Goal: Task Accomplishment & Management: Use online tool/utility

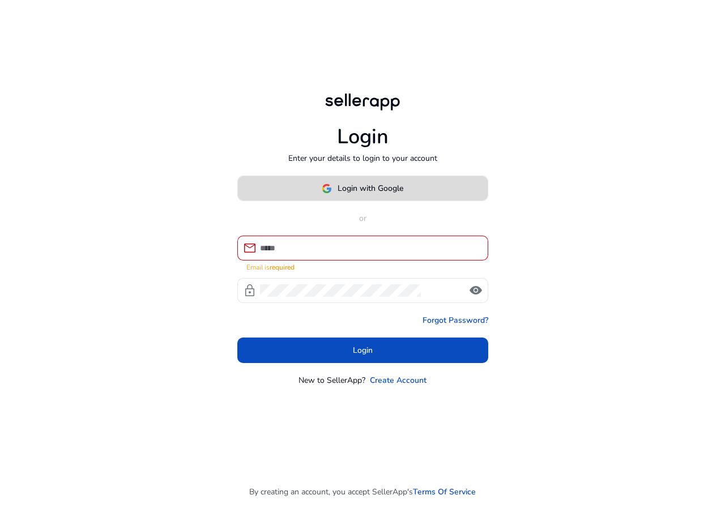
click at [411, 198] on span at bounding box center [363, 188] width 250 height 27
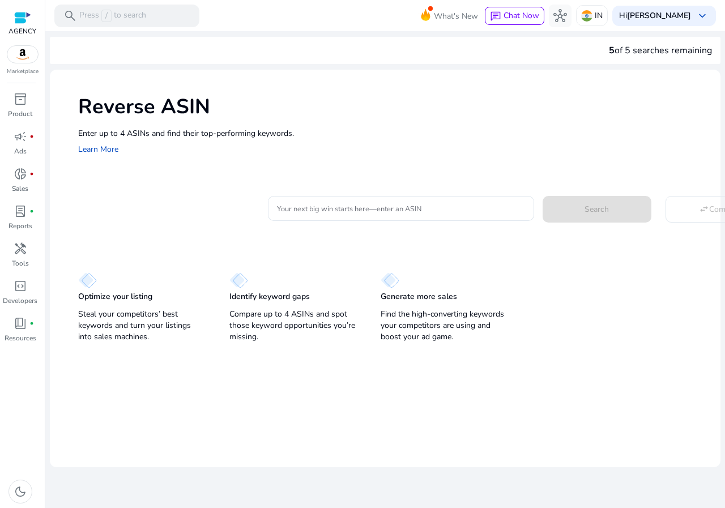
click at [344, 177] on div "Reverse ASIN Enter up to 4 ASINs and find their top-performing keywords. Learn …" at bounding box center [385, 124] width 671 height 109
click at [338, 220] on div at bounding box center [401, 208] width 248 height 25
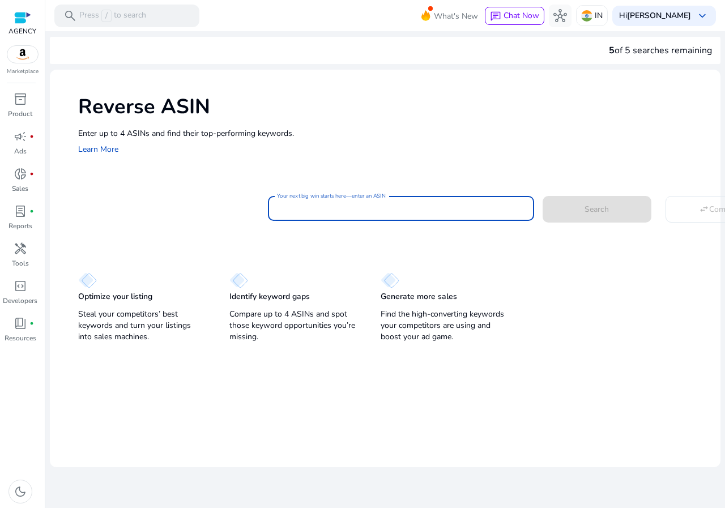
paste input "**********"
type input "**********"
click at [322, 172] on div "Reverse ASIN Enter up to 4 ASINs and find their top-performing keywords. Learn …" at bounding box center [385, 124] width 671 height 109
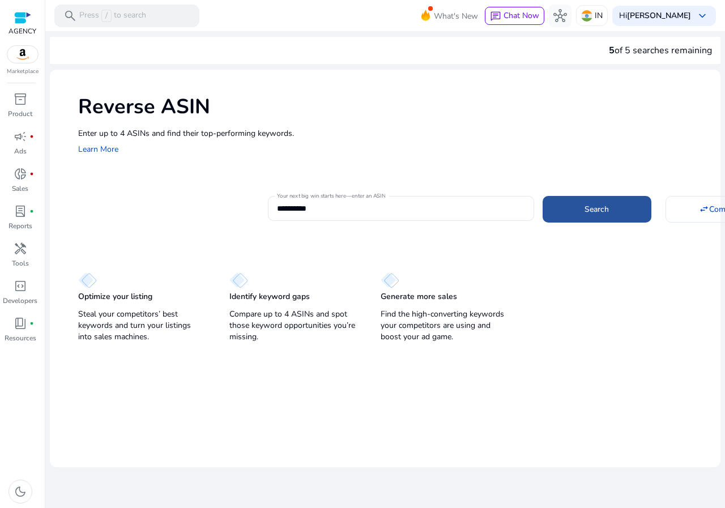
click at [623, 199] on span at bounding box center [597, 208] width 109 height 27
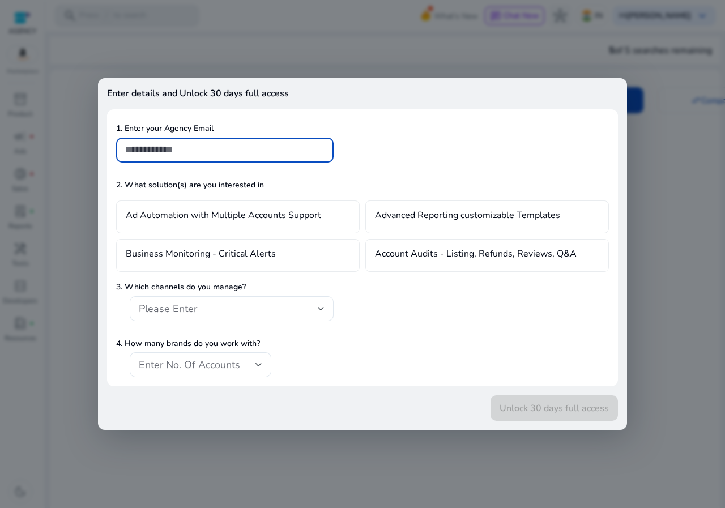
click at [142, 59] on div at bounding box center [362, 254] width 725 height 508
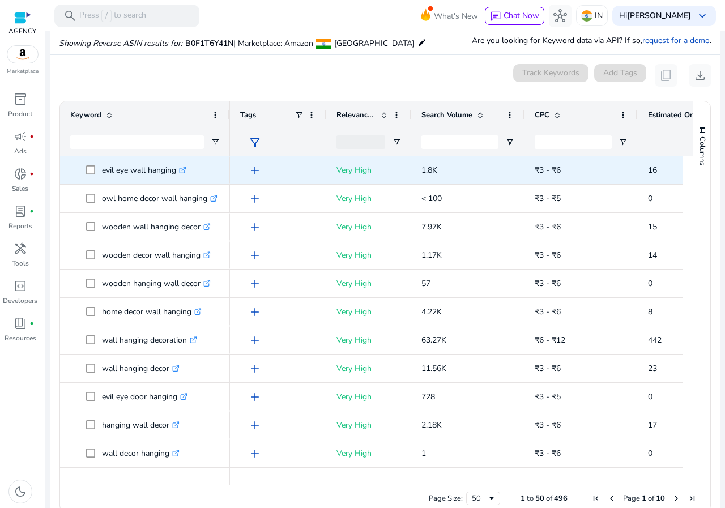
scroll to position [121, 0]
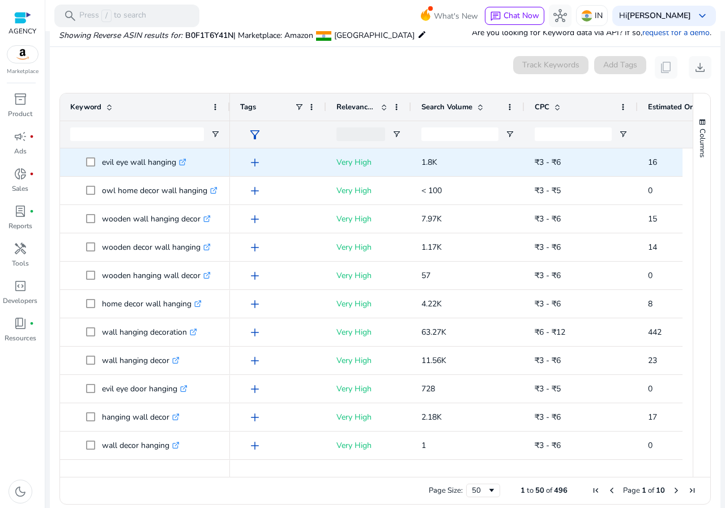
click at [91, 174] on div "evil eye wall hanging .st0{fill:#2c8af8}" at bounding box center [145, 162] width 150 height 27
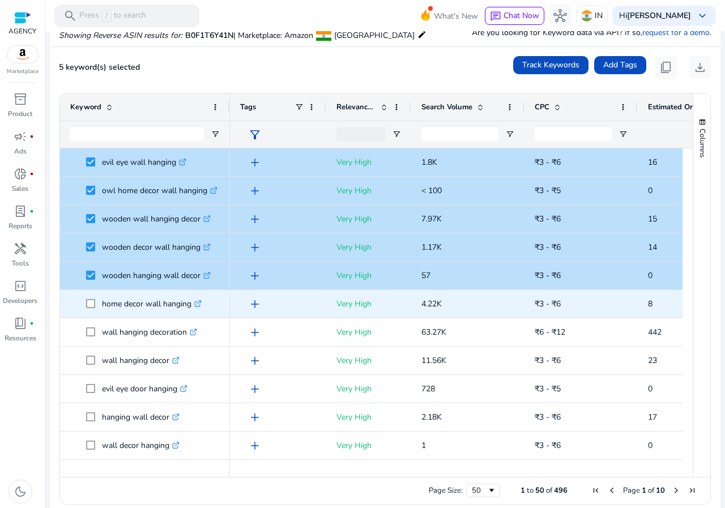
click at [89, 309] on span at bounding box center [94, 303] width 16 height 23
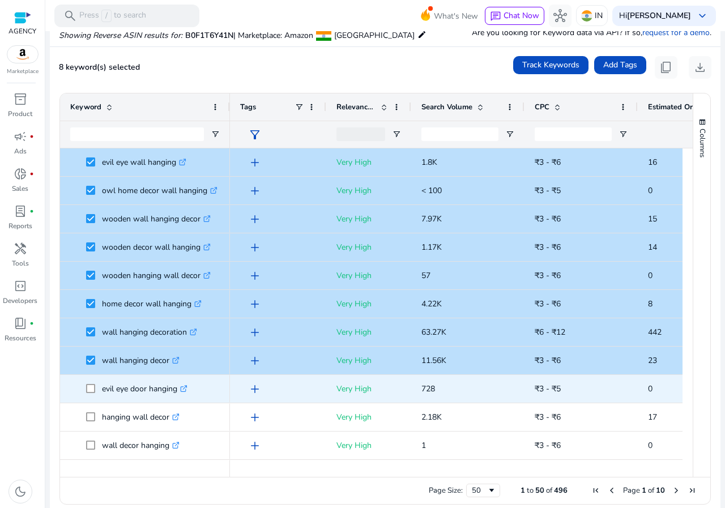
click at [92, 384] on span at bounding box center [94, 388] width 16 height 23
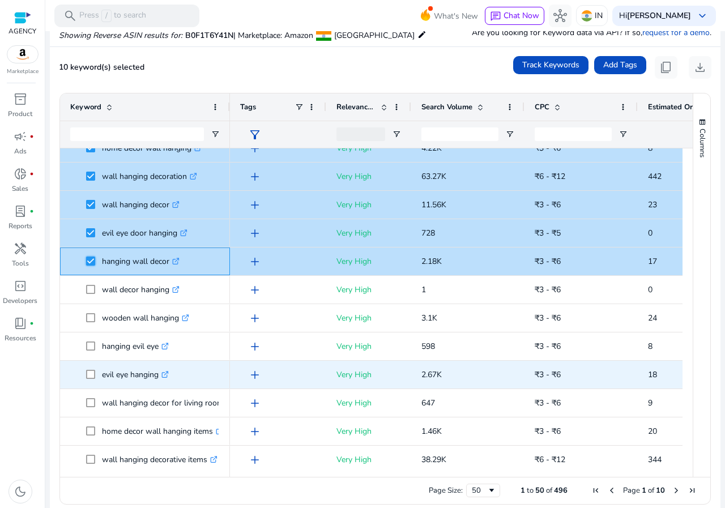
scroll to position [170, 0]
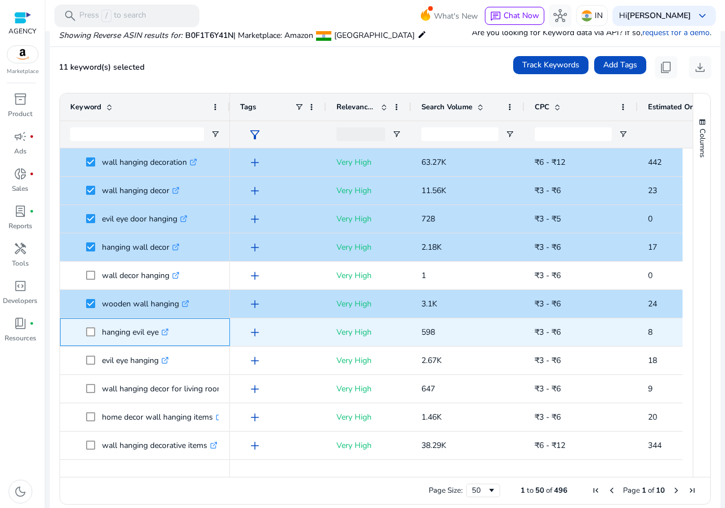
click at [86, 331] on span "hanging evil eye .st0{fill:#2c8af8}" at bounding box center [145, 332] width 150 height 23
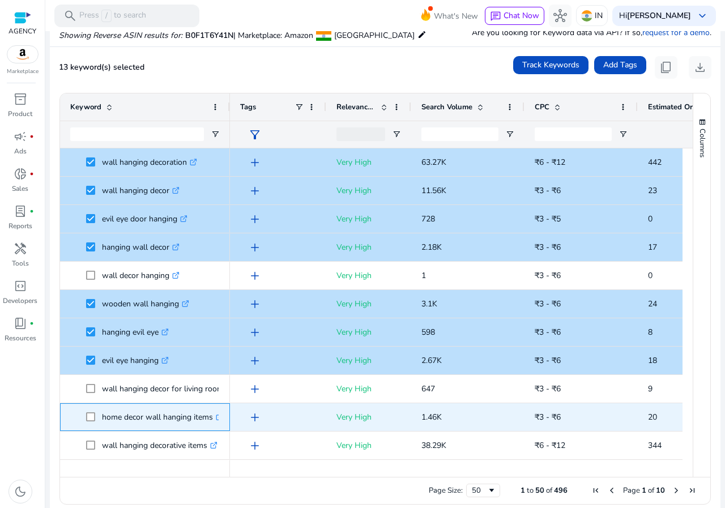
click at [85, 415] on span "home decor wall hanging items .st0{fill:#2c8af8}" at bounding box center [145, 417] width 150 height 23
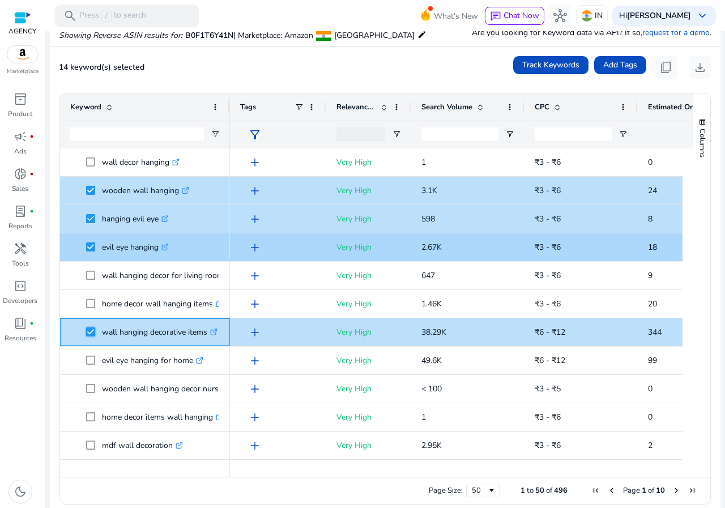
scroll to position [283, 0]
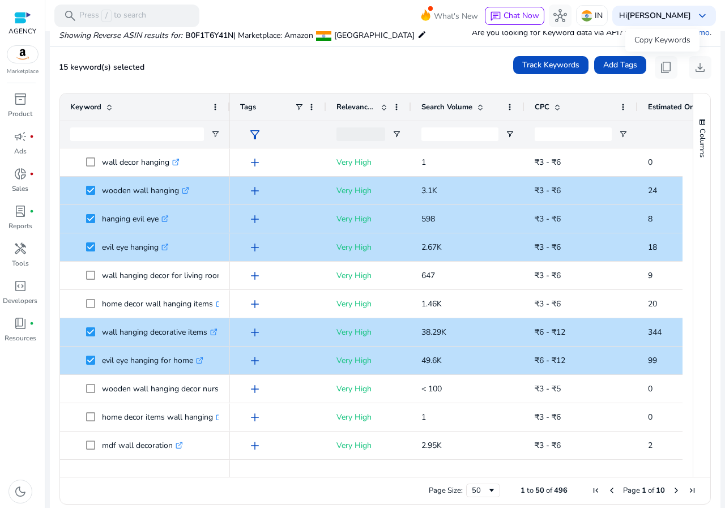
click at [663, 52] on div "Copy Keywords" at bounding box center [662, 40] width 74 height 23
click at [663, 58] on button "content_copy" at bounding box center [666, 67] width 23 height 23
click at [662, 59] on button "content_copy" at bounding box center [666, 67] width 23 height 23
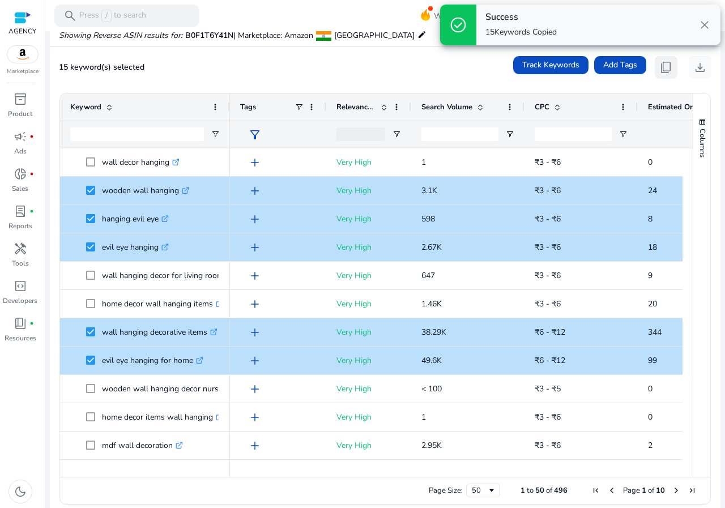
click at [662, 59] on button "content_copy" at bounding box center [666, 67] width 23 height 23
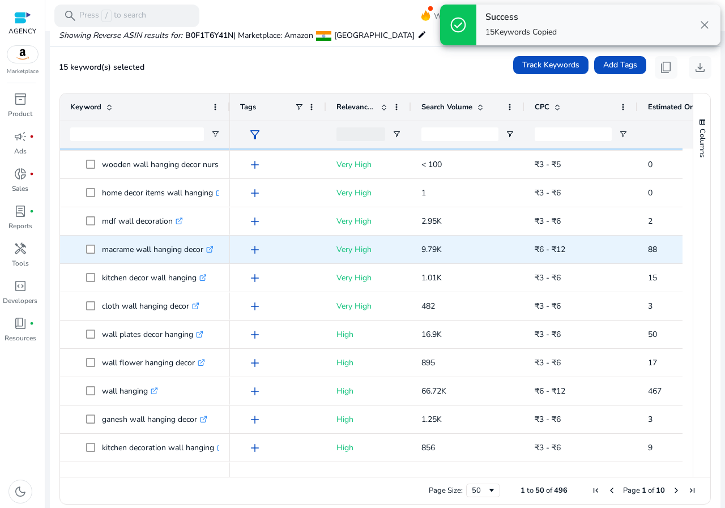
scroll to position [566, 0]
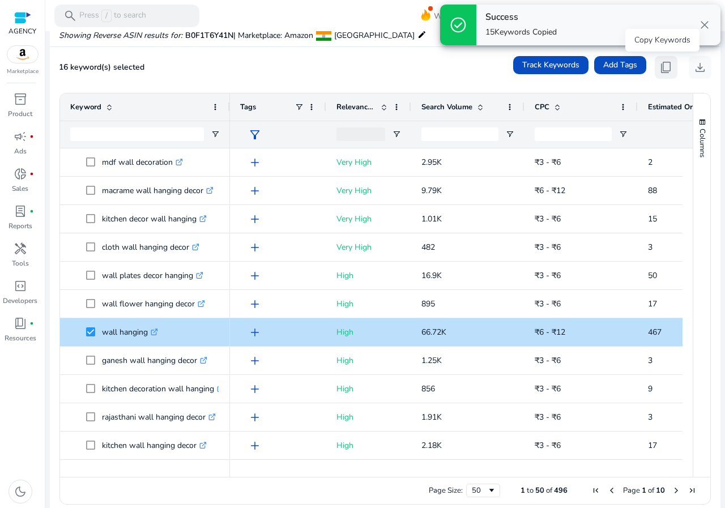
click at [659, 65] on span "content_copy" at bounding box center [666, 68] width 14 height 14
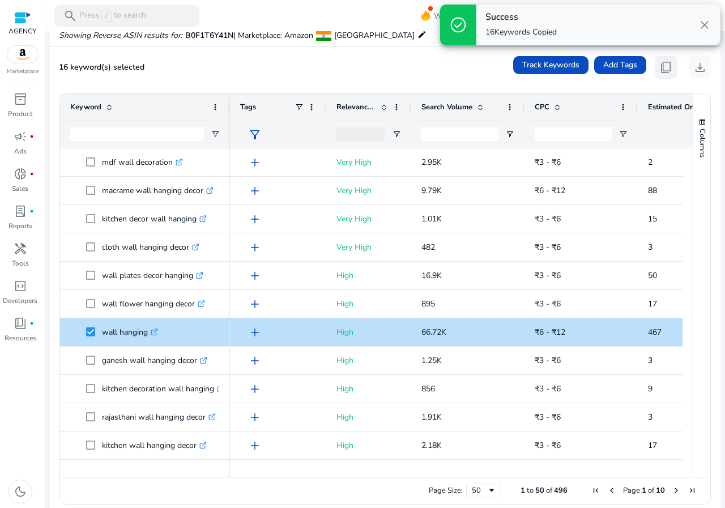
click at [659, 65] on span "content_copy" at bounding box center [666, 68] width 14 height 14
